Goal: Task Accomplishment & Management: Complete application form

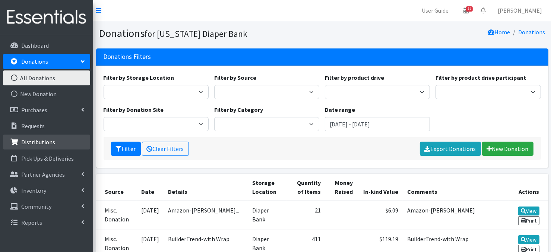
click at [21, 144] on link "Distributions" at bounding box center [46, 142] width 87 height 15
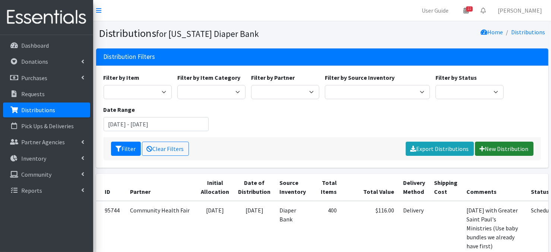
click at [494, 148] on link "New Distribution" at bounding box center [504, 149] width 59 height 14
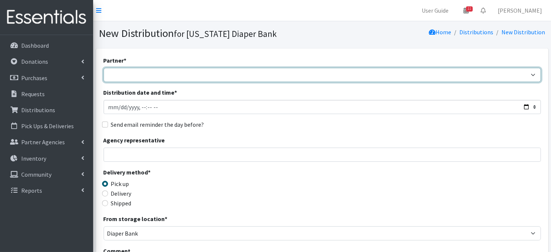
click at [534, 75] on select "Abide A Mother's Love BART - Benson Area Refugee Taskforce Big Brothers Big Sis…" at bounding box center [323, 75] width 438 height 14
select select "3545"
click at [104, 68] on select "Abide A Mother's Love BART - Benson Area Refugee Taskforce Big Brothers Big Sis…" at bounding box center [323, 75] width 438 height 14
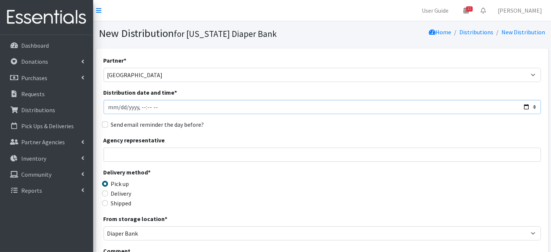
click at [121, 107] on input "Distribution date and time *" at bounding box center [323, 107] width 438 height 14
click at [140, 107] on input "Distribution date and time *" at bounding box center [323, 107] width 438 height 14
click at [149, 105] on input "Distribution date and time *" at bounding box center [323, 107] width 438 height 14
type input "2025-09-11T11:00"
click at [228, 128] on div "Send email reminder the day before?" at bounding box center [323, 124] width 438 height 9
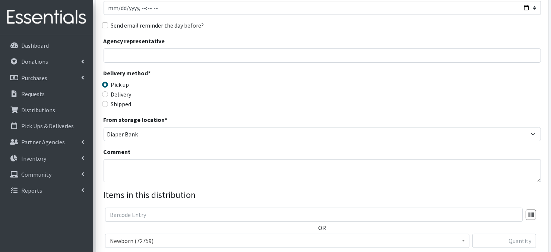
scroll to position [114, 0]
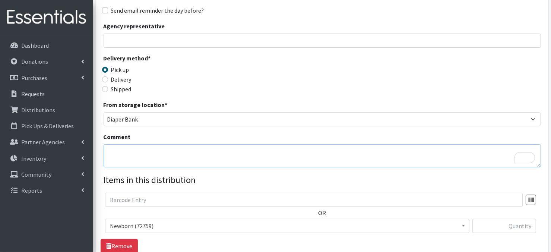
paste textarea "IKEA Bags"
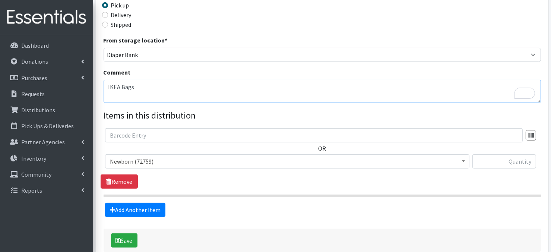
scroll to position [183, 0]
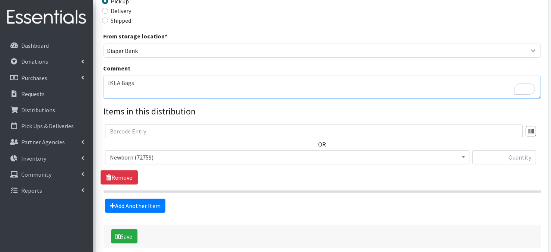
type textarea "IKEA Bags"
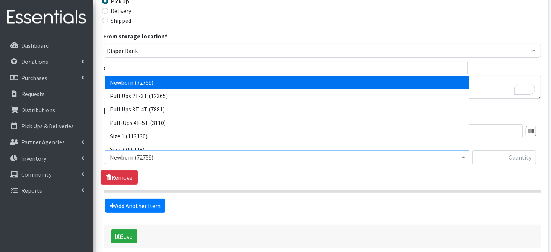
click at [463, 158] on b at bounding box center [463, 157] width 3 height 2
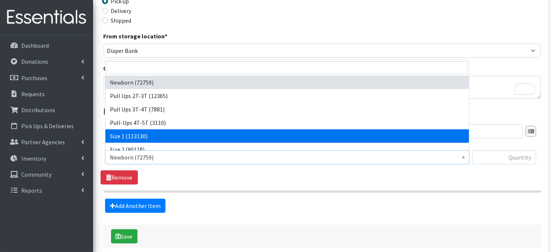
select select "3682"
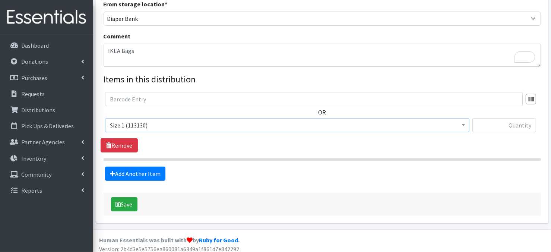
scroll to position [219, 0]
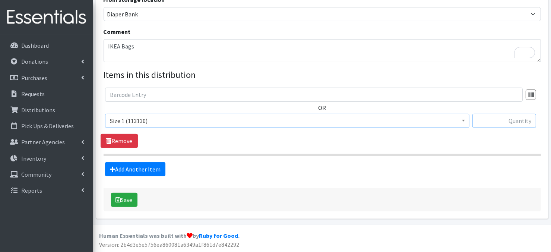
click at [486, 120] on input "text" at bounding box center [505, 121] width 64 height 14
type input "160"
click at [136, 171] on link "Add Another Item" at bounding box center [135, 169] width 60 height 14
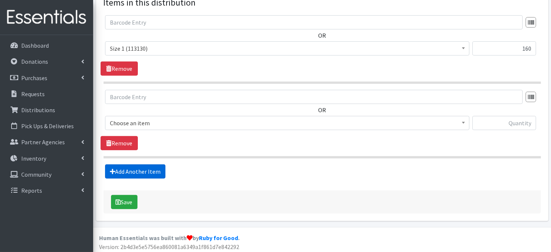
scroll to position [293, 0]
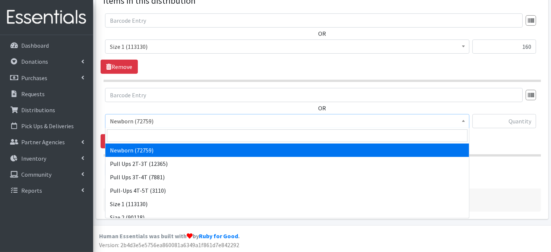
click at [465, 123] on span at bounding box center [463, 120] width 7 height 12
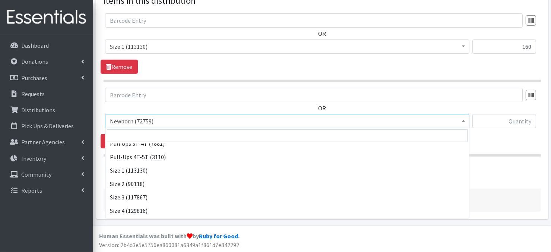
scroll to position [45, 0]
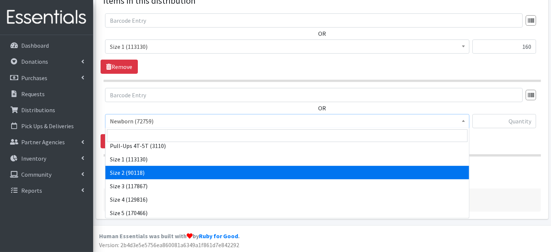
select select "3683"
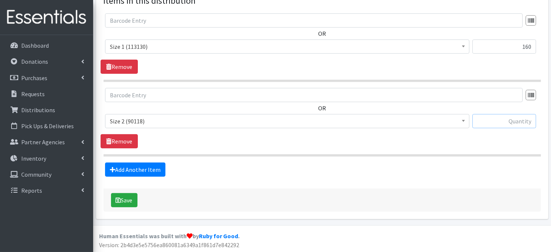
click at [489, 122] on input "text" at bounding box center [505, 121] width 64 height 14
type input "160"
click at [135, 169] on link "Add Another Item" at bounding box center [135, 169] width 60 height 14
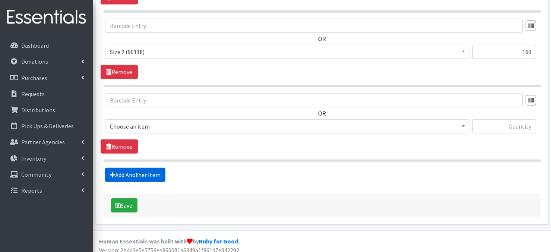
scroll to position [367, 0]
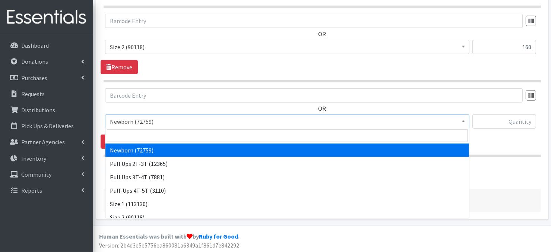
click at [461, 120] on span at bounding box center [463, 121] width 7 height 12
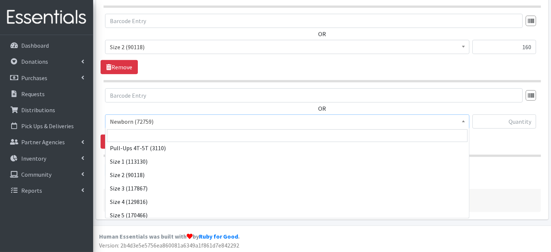
scroll to position [45, 0]
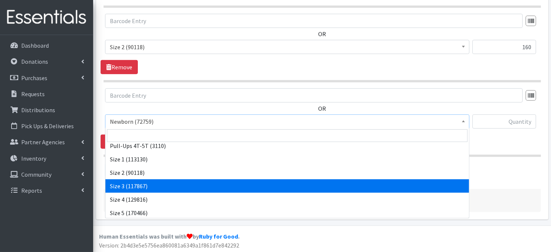
select select "3684"
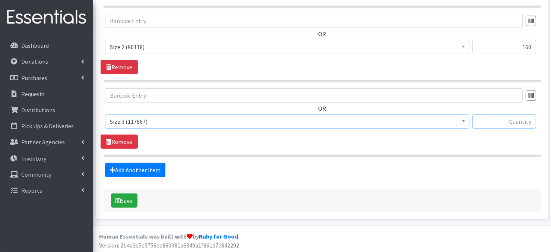
click at [511, 123] on input "text" at bounding box center [505, 121] width 64 height 14
type input "600"
click at [129, 169] on link "Add Another Item" at bounding box center [135, 170] width 60 height 14
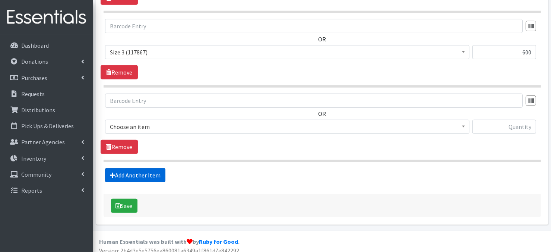
scroll to position [442, 0]
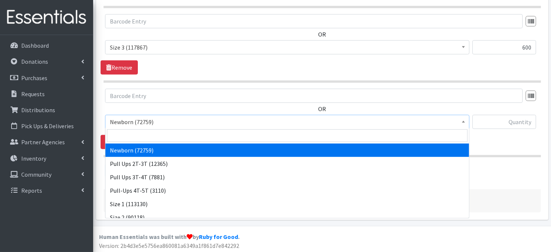
click at [464, 123] on span at bounding box center [463, 121] width 7 height 12
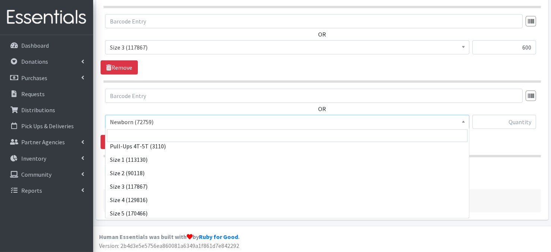
scroll to position [45, 0]
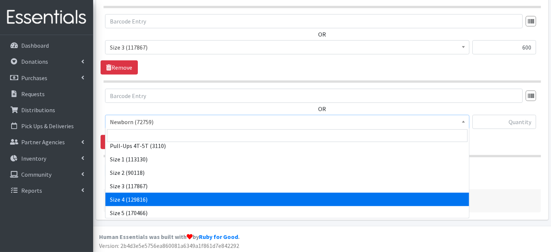
select select "3685"
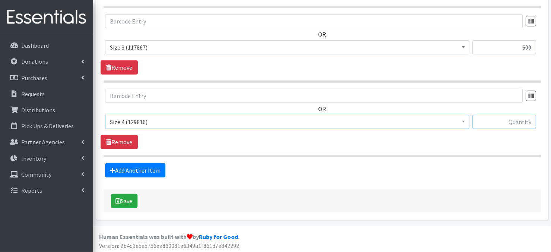
click at [492, 122] on input "text" at bounding box center [505, 122] width 64 height 14
type input "720"
click at [148, 171] on link "Add Another Item" at bounding box center [135, 170] width 60 height 14
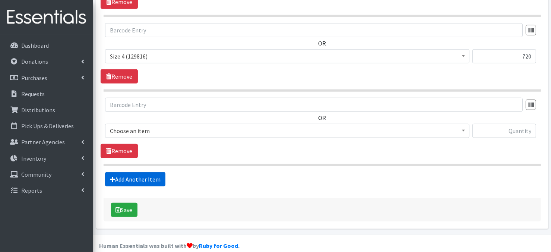
scroll to position [516, 0]
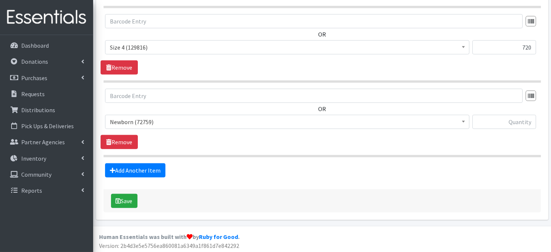
click at [463, 122] on span at bounding box center [463, 121] width 7 height 12
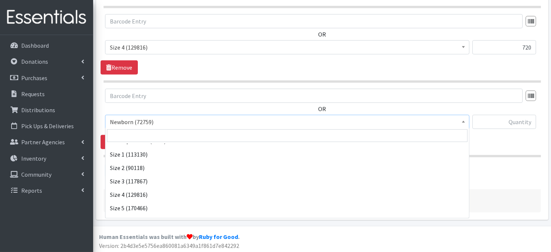
scroll to position [55, 0]
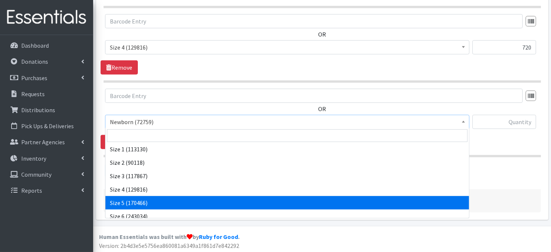
select select "3686"
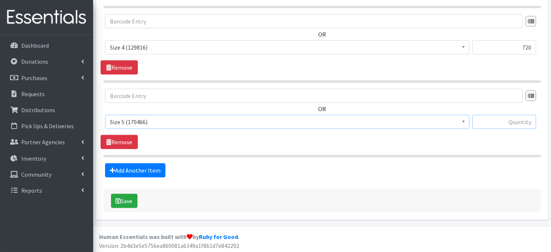
click at [493, 123] on input "text" at bounding box center [505, 122] width 64 height 14
type input "720"
click at [134, 167] on link "Add Another Item" at bounding box center [135, 170] width 60 height 14
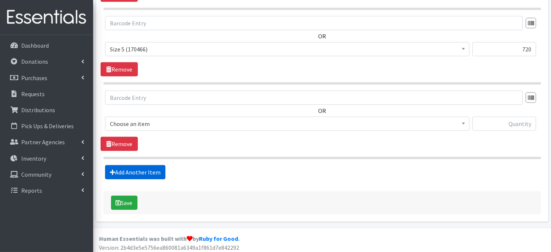
scroll to position [590, 0]
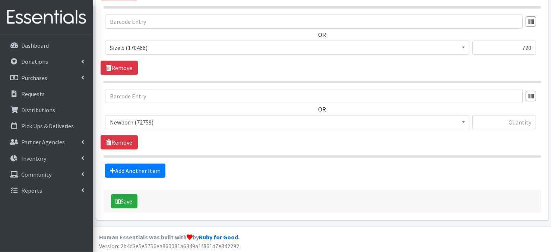
click at [467, 123] on span at bounding box center [463, 122] width 7 height 12
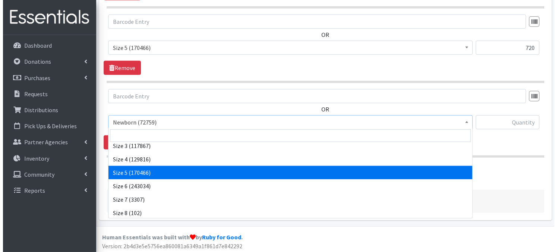
scroll to position [86, 0]
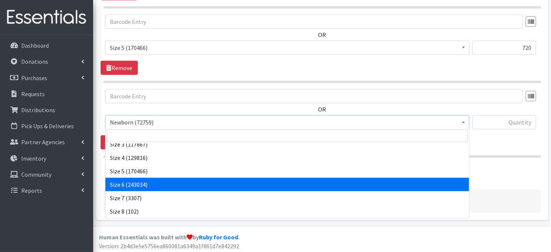
select select "3687"
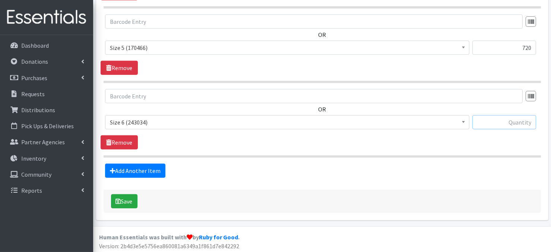
click at [496, 122] on input "text" at bounding box center [505, 122] width 64 height 14
type input "720"
click at [132, 200] on button "Save" at bounding box center [124, 201] width 26 height 14
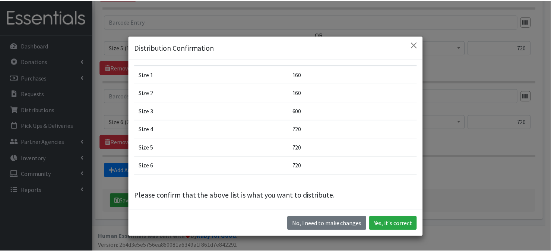
scroll to position [38, 0]
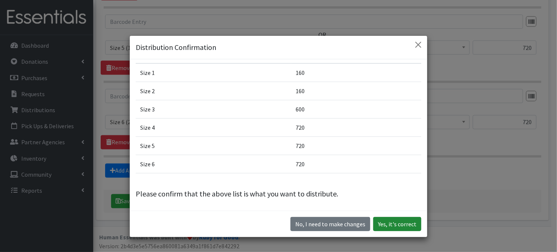
click at [392, 223] on button "Yes, it's correct" at bounding box center [397, 224] width 48 height 14
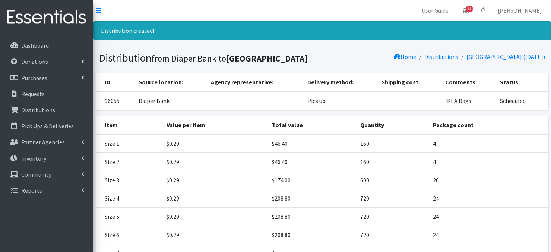
scroll to position [66, 0]
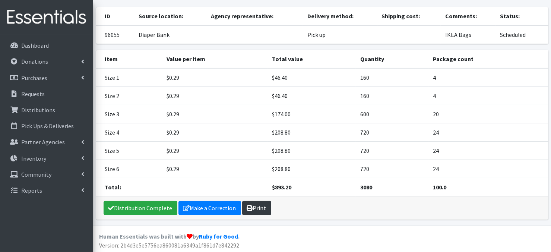
click at [258, 206] on link "Print" at bounding box center [256, 208] width 29 height 14
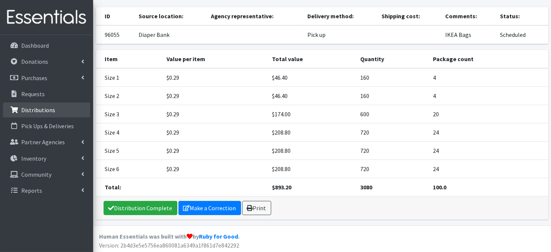
click at [55, 109] on link "Distributions" at bounding box center [46, 109] width 87 height 15
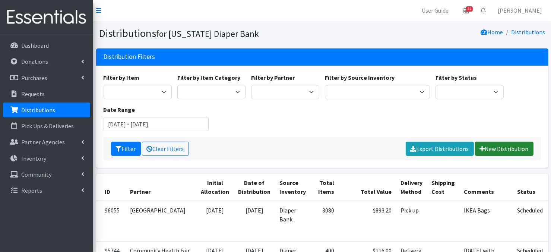
click at [493, 149] on link "New Distribution" at bounding box center [504, 149] width 59 height 14
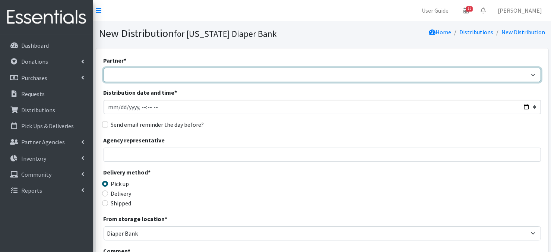
click at [153, 77] on select "Abide A Mother's Love BART - Benson Area Refugee Taskforce Big Brothers Big Sis…" at bounding box center [323, 75] width 438 height 14
select select "3552"
click at [104, 68] on select "Abide A Mother's Love BART - Benson Area Refugee Taskforce Big Brothers Big Sis…" at bounding box center [323, 75] width 438 height 14
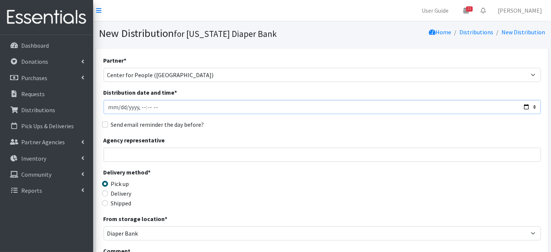
click at [117, 105] on input "Distribution date and time *" at bounding box center [323, 107] width 438 height 14
click at [141, 104] on input "Distribution date and time *" at bounding box center [323, 107] width 438 height 14
type input "2025-09-11T09:30"
click at [300, 139] on div "Agency representative" at bounding box center [323, 149] width 438 height 26
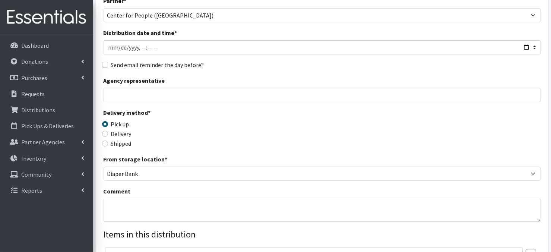
scroll to position [75, 0]
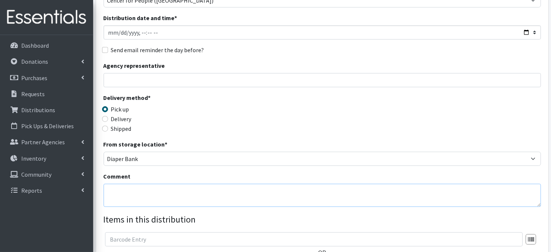
click at [124, 196] on textarea "Comment" at bounding box center [323, 195] width 438 height 23
paste textarea "Palletized"
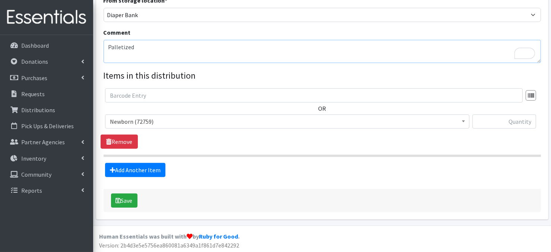
scroll to position [219, 0]
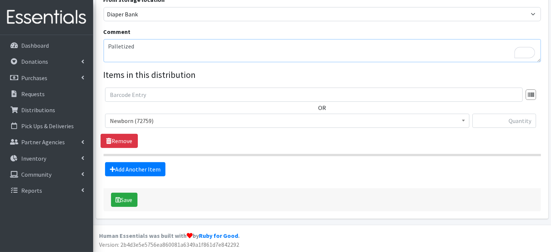
type textarea "Palletized"
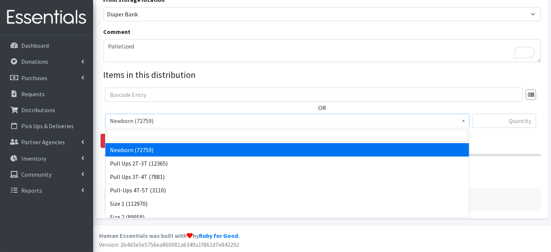
click at [462, 121] on b at bounding box center [463, 121] width 3 height 2
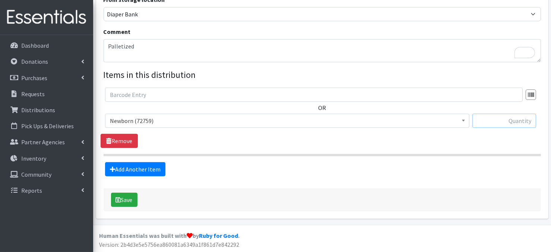
click at [487, 122] on input "text" at bounding box center [505, 121] width 64 height 14
type input "800"
click at [145, 170] on link "Add Another Item" at bounding box center [135, 169] width 60 height 14
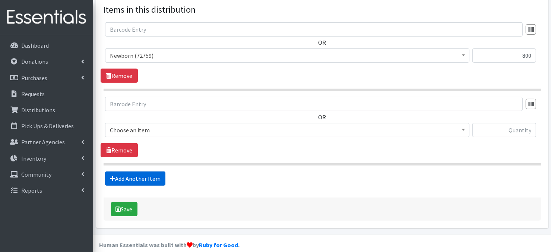
scroll to position [293, 0]
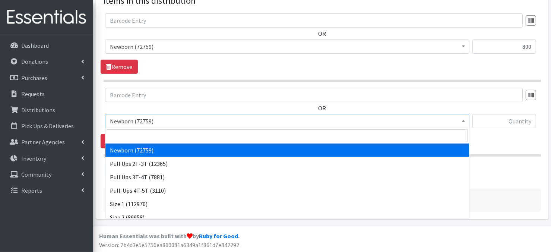
click at [467, 122] on span "Newborn (72759)" at bounding box center [287, 121] width 365 height 14
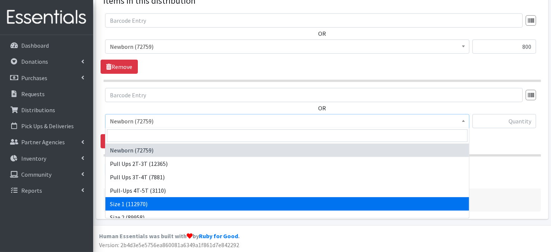
select select "3682"
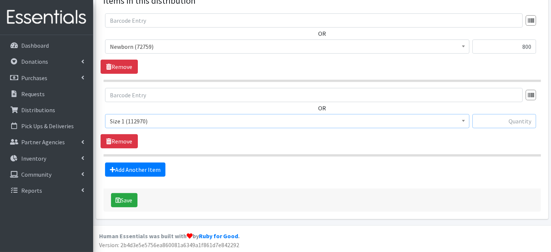
click at [498, 123] on input "text" at bounding box center [505, 121] width 64 height 14
type input "800"
click at [143, 170] on link "Add Another Item" at bounding box center [135, 169] width 60 height 14
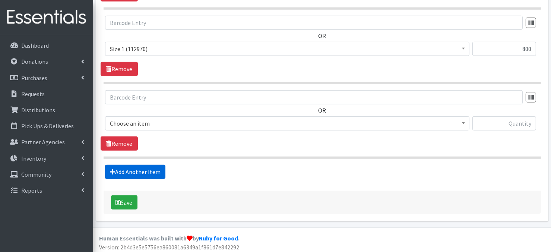
scroll to position [367, 0]
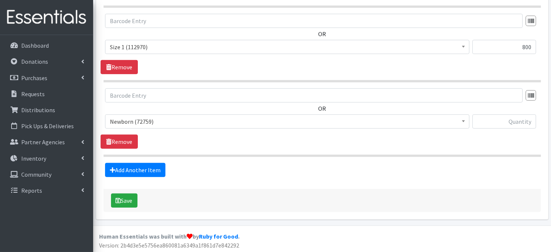
click at [462, 123] on span at bounding box center [463, 121] width 7 height 12
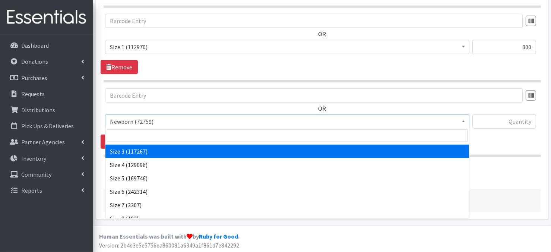
scroll to position [64, 0]
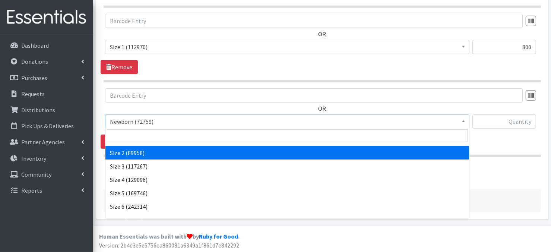
select select "3683"
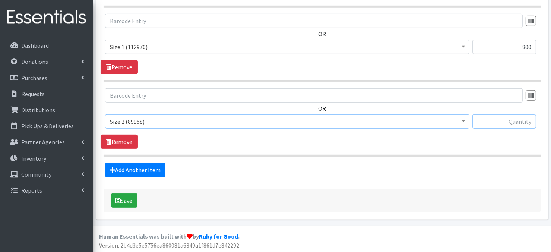
click at [493, 124] on input "text" at bounding box center [505, 121] width 64 height 14
type input "800"
click at [133, 169] on link "Add Another Item" at bounding box center [135, 170] width 60 height 14
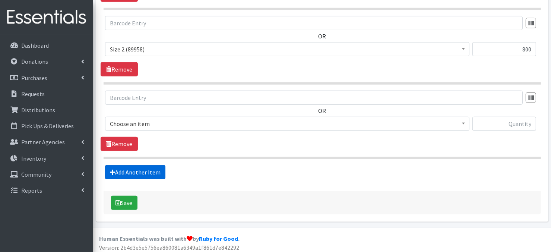
scroll to position [442, 0]
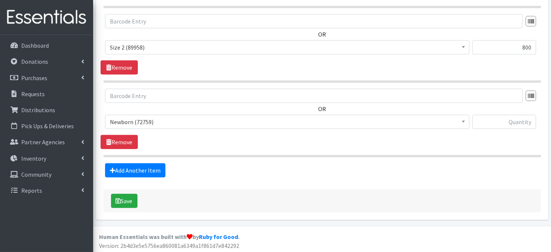
click at [464, 122] on span at bounding box center [463, 121] width 7 height 12
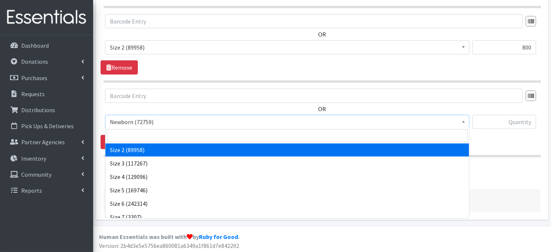
scroll to position [75, 0]
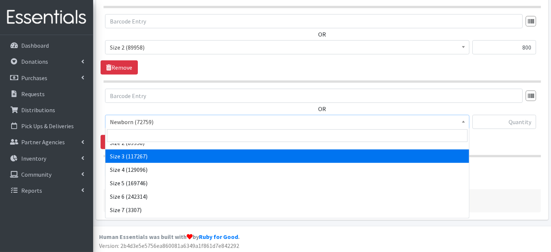
select select "3684"
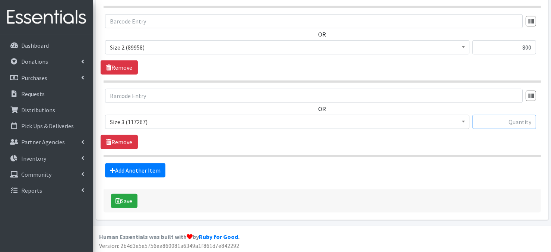
click at [488, 121] on input "text" at bounding box center [505, 122] width 64 height 14
type input "3600"
click at [139, 169] on link "Add Another Item" at bounding box center [135, 170] width 60 height 14
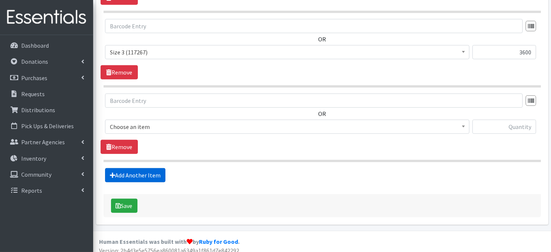
scroll to position [516, 0]
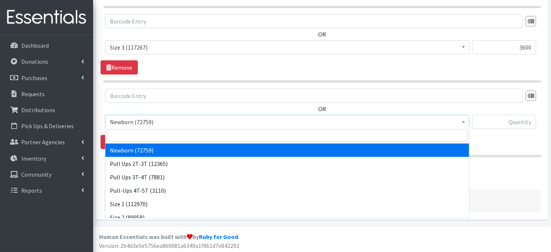
click at [464, 122] on span at bounding box center [463, 121] width 7 height 12
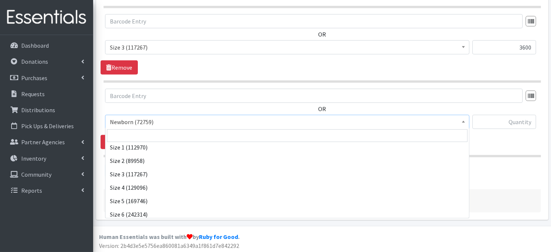
scroll to position [60, 0]
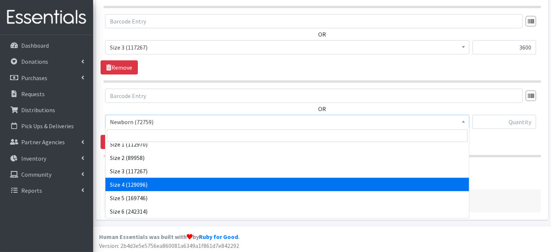
select select "3685"
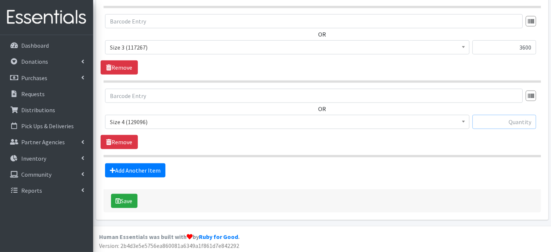
click at [492, 123] on input "text" at bounding box center [505, 122] width 64 height 14
type input "6600"
click at [147, 168] on link "Add Another Item" at bounding box center [135, 170] width 60 height 14
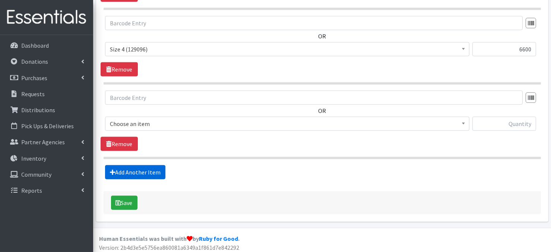
scroll to position [590, 0]
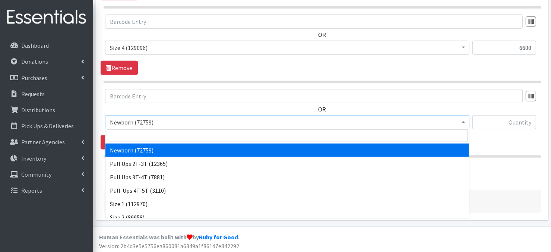
click at [464, 122] on span at bounding box center [463, 122] width 7 height 12
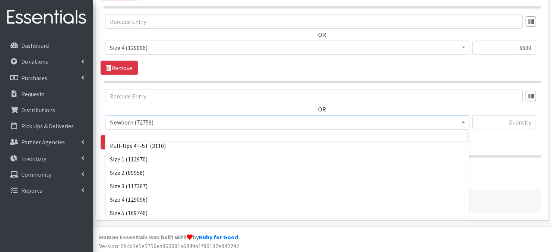
scroll to position [75, 0]
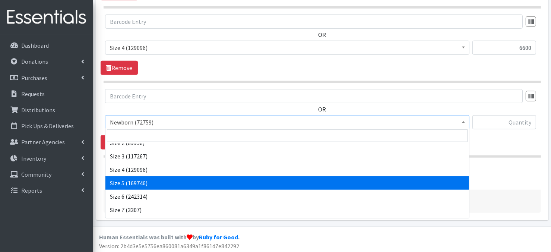
select select "3686"
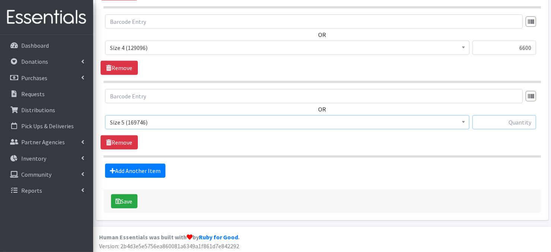
click at [499, 123] on input "text" at bounding box center [505, 122] width 64 height 14
type input "12000"
click at [138, 169] on link "Add Another Item" at bounding box center [135, 171] width 60 height 14
click at [466, 121] on span at bounding box center [463, 122] width 7 height 12
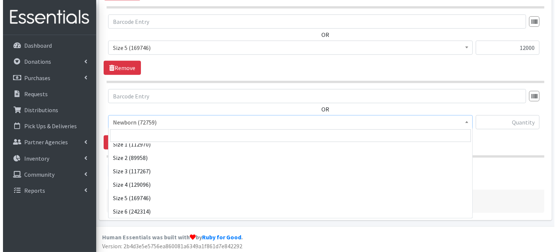
scroll to position [75, 0]
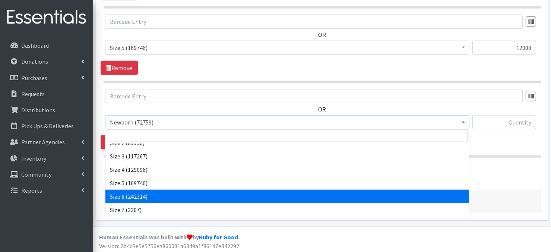
drag, startPoint x: 155, startPoint y: 193, endPoint x: 161, endPoint y: 187, distance: 8.4
select select "3687"
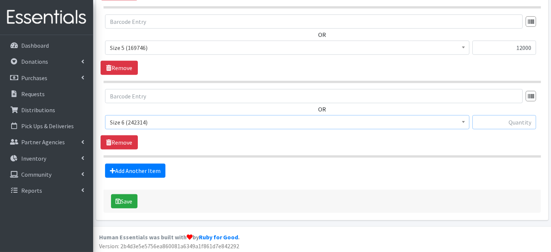
click at [508, 122] on input "text" at bounding box center [505, 122] width 64 height 14
type input "12000"
click at [134, 199] on button "Save" at bounding box center [124, 201] width 26 height 14
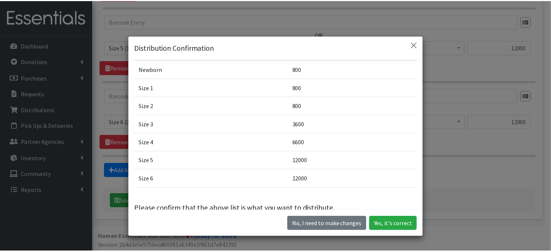
scroll to position [56, 0]
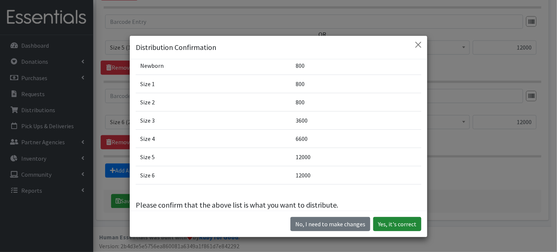
click at [385, 226] on button "Yes, it's correct" at bounding box center [397, 224] width 48 height 14
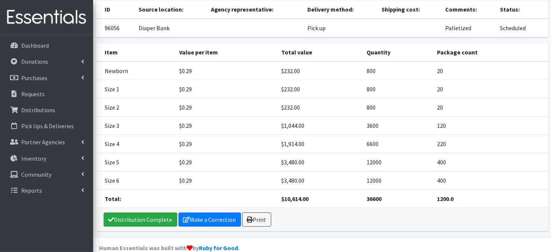
scroll to position [88, 0]
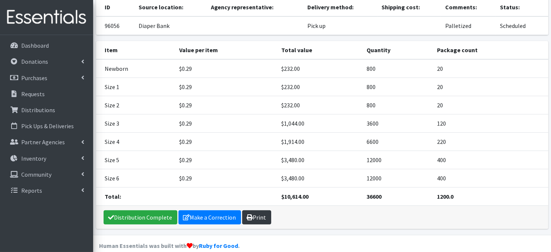
click at [253, 214] on link "Print" at bounding box center [256, 217] width 29 height 14
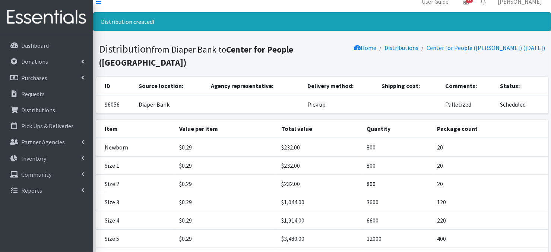
scroll to position [4, 0]
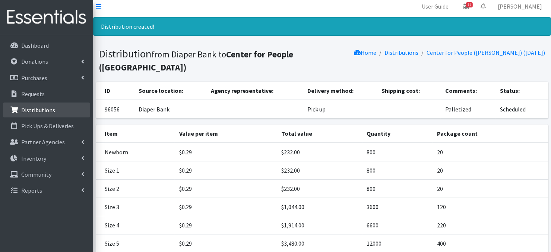
click at [48, 113] on p "Distributions" at bounding box center [38, 109] width 34 height 7
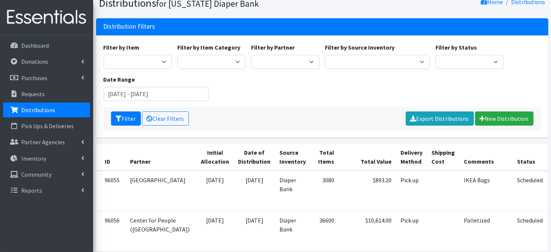
scroll to position [48, 0]
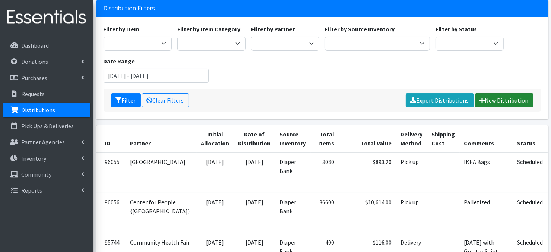
click at [499, 101] on link "New Distribution" at bounding box center [504, 100] width 59 height 14
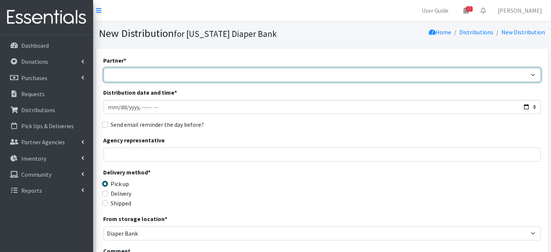
click at [154, 77] on select "Abide A Mother's Love [PERSON_NAME] Area Refugee Taskforce Big Brothers Big Sis…" at bounding box center [323, 75] width 438 height 14
select select "1107"
click at [104, 68] on select "Abide A Mother's Love [PERSON_NAME] Area Refugee Taskforce Big Brothers Big Sis…" at bounding box center [323, 75] width 438 height 14
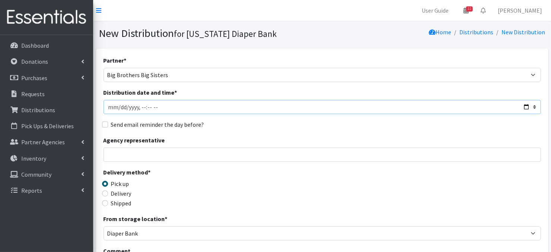
click at [119, 106] on input "Distribution date and time *" at bounding box center [323, 107] width 438 height 14
click at [138, 106] on input "Distribution date and time *" at bounding box center [323, 107] width 438 height 14
type input "2025-09-11T10:45"
click at [279, 156] on input "Agency representative" at bounding box center [323, 155] width 438 height 14
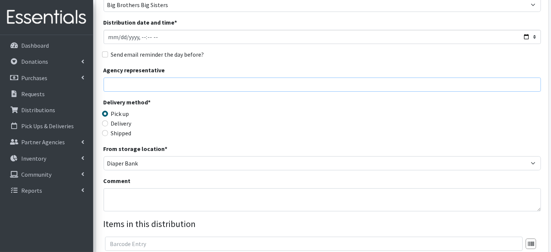
scroll to position [75, 0]
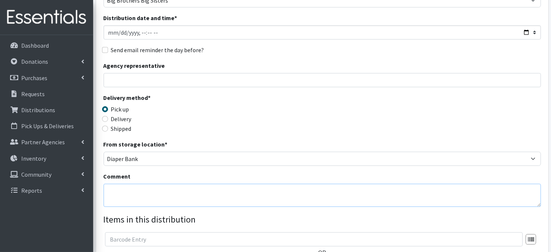
click at [114, 194] on textarea "Comment" at bounding box center [323, 195] width 438 height 23
paste textarea "IKEA Bags"
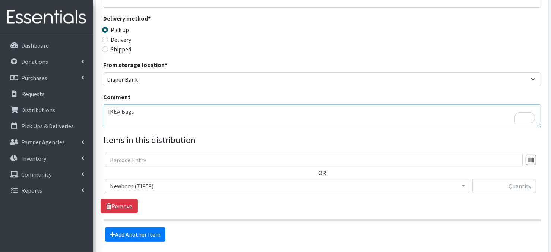
scroll to position [219, 0]
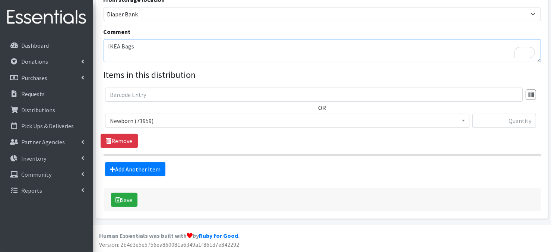
type textarea "IKEA Bags"
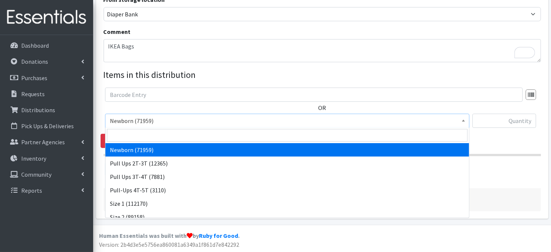
click at [463, 122] on span at bounding box center [463, 120] width 7 height 12
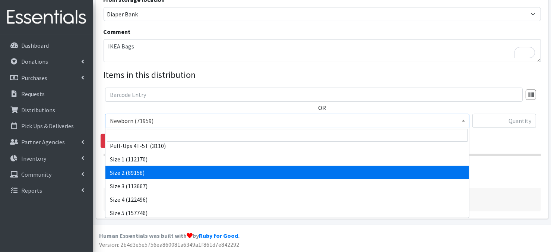
scroll to position [45, 0]
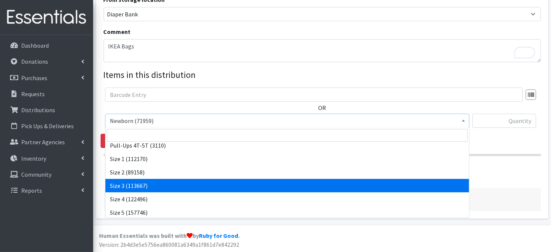
select select "3684"
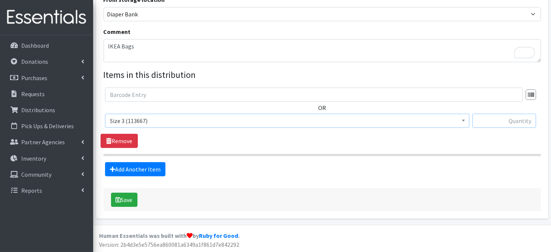
click at [497, 124] on input "text" at bounding box center [505, 121] width 64 height 14
type input "120"
click at [139, 171] on link "Add Another Item" at bounding box center [135, 169] width 60 height 14
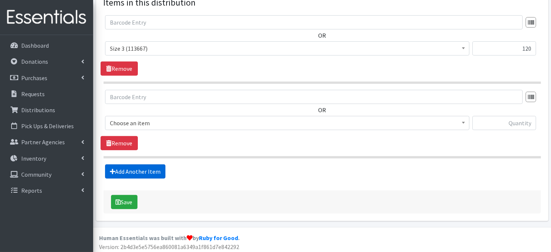
scroll to position [293, 0]
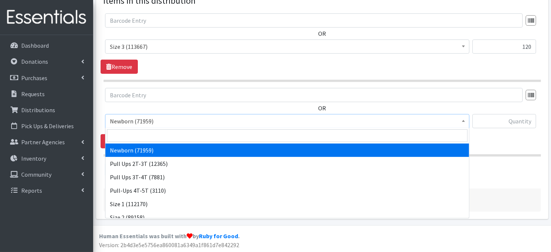
click at [462, 121] on b at bounding box center [463, 121] width 3 height 2
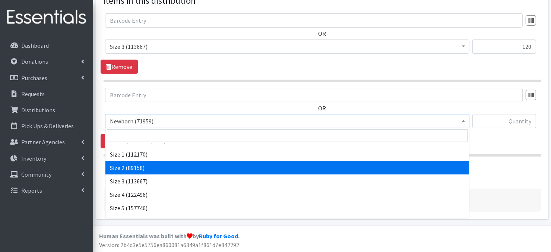
scroll to position [60, 0]
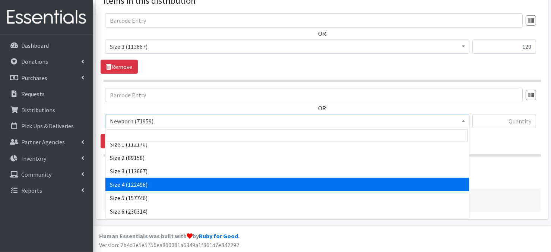
select select "3685"
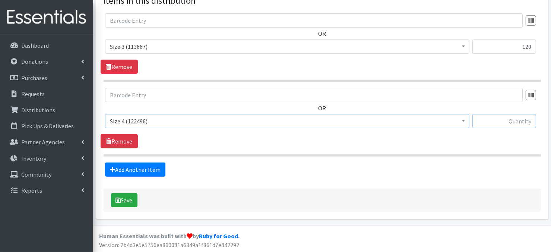
click at [502, 122] on input "text" at bounding box center [505, 121] width 64 height 14
type input "180"
click at [138, 170] on link "Add Another Item" at bounding box center [135, 169] width 60 height 14
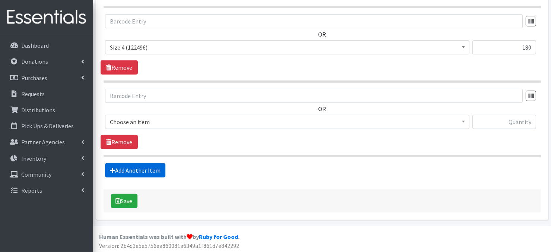
scroll to position [367, 0]
click at [462, 121] on b at bounding box center [463, 121] width 3 height 2
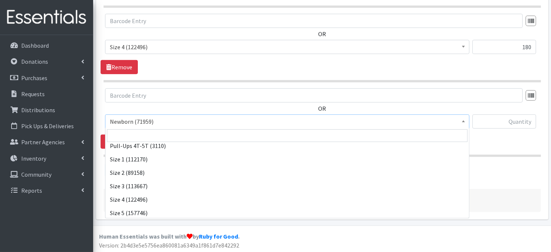
scroll to position [50, 0]
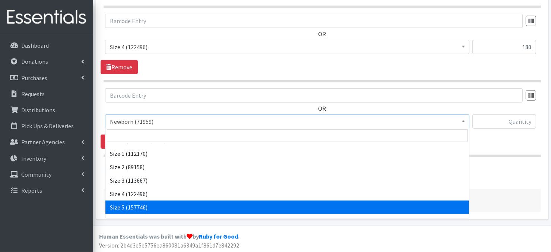
select select "3686"
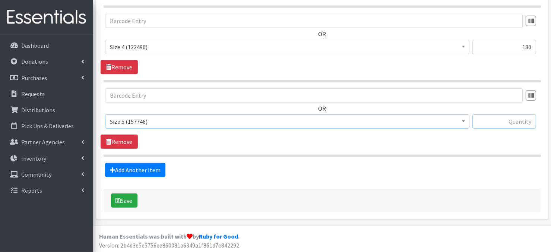
click at [505, 122] on input "text" at bounding box center [505, 121] width 64 height 14
type input "120"
click at [138, 168] on link "Add Another Item" at bounding box center [135, 170] width 60 height 14
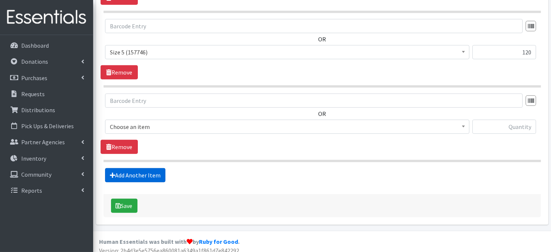
scroll to position [442, 0]
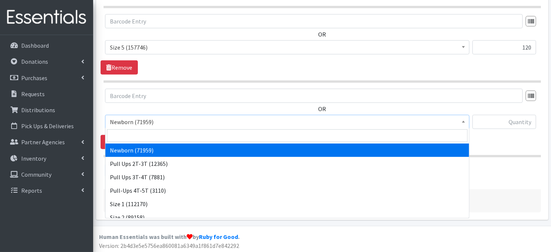
click at [463, 123] on span at bounding box center [463, 121] width 7 height 12
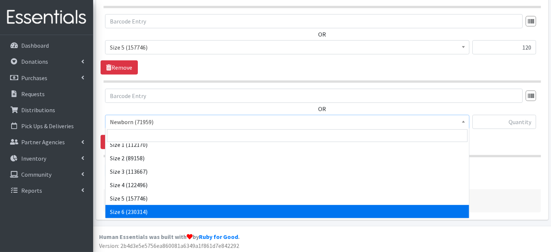
scroll to position [60, 0]
select select "3687"
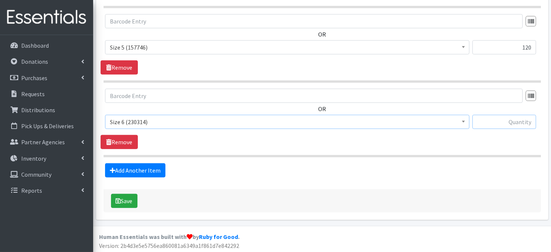
click at [518, 120] on input "text" at bounding box center [505, 122] width 64 height 14
type input "180"
click at [148, 172] on link "Add Another Item" at bounding box center [135, 170] width 60 height 14
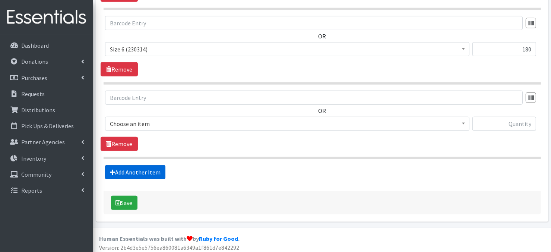
scroll to position [516, 0]
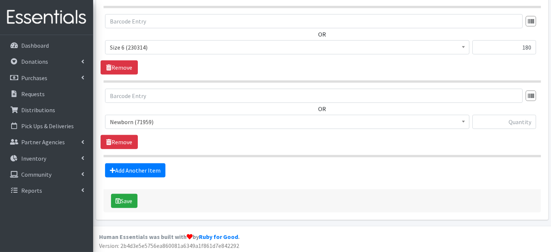
click at [461, 120] on span at bounding box center [463, 121] width 7 height 12
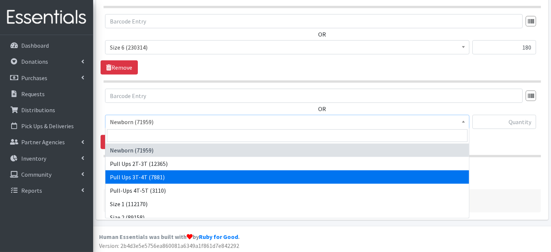
select select "3697"
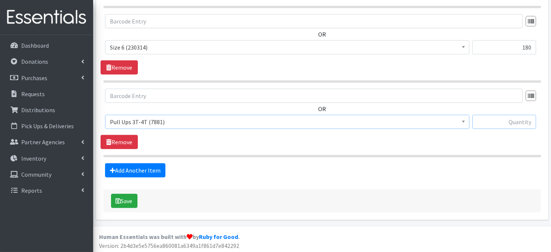
click at [489, 122] on input "text" at bounding box center [505, 122] width 64 height 14
type input "30"
click at [117, 201] on icon "submit" at bounding box center [118, 201] width 5 height 6
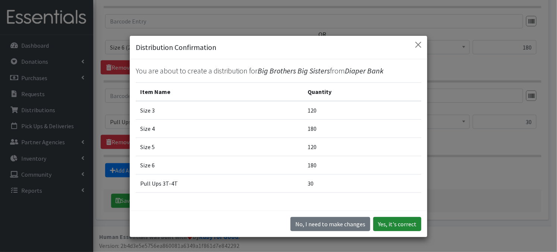
click at [386, 223] on button "Yes, it's correct" at bounding box center [397, 224] width 48 height 14
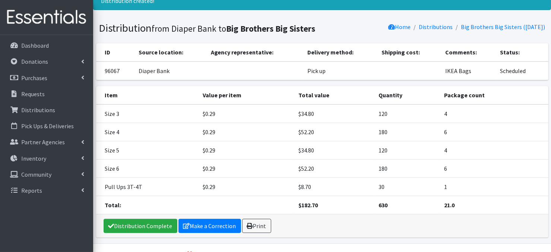
scroll to position [30, 0]
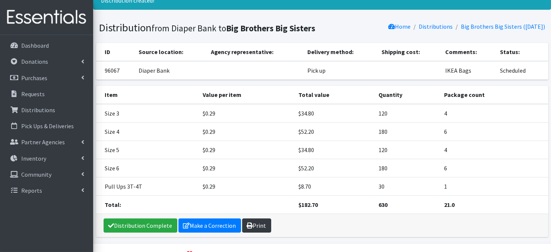
click at [258, 223] on link "Print" at bounding box center [256, 225] width 29 height 14
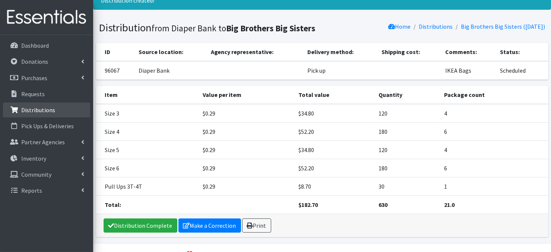
click at [55, 112] on link "Distributions" at bounding box center [46, 109] width 87 height 15
